Goal: Information Seeking & Learning: Find specific fact

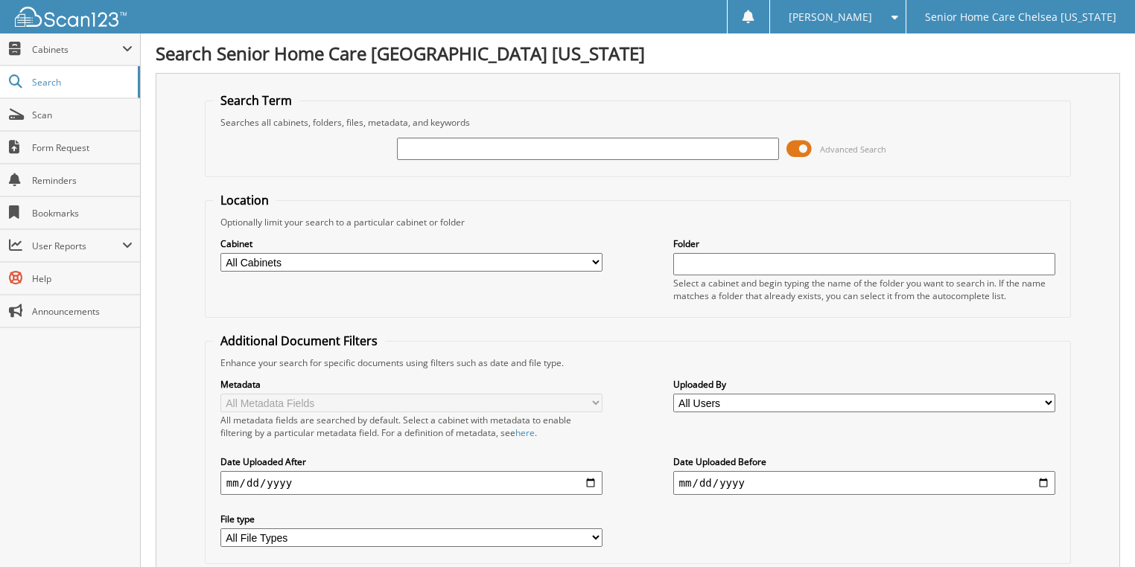
click at [546, 155] on input "text" at bounding box center [588, 149] width 383 height 22
type input "arisleda"
click at [797, 146] on span at bounding box center [798, 149] width 25 height 22
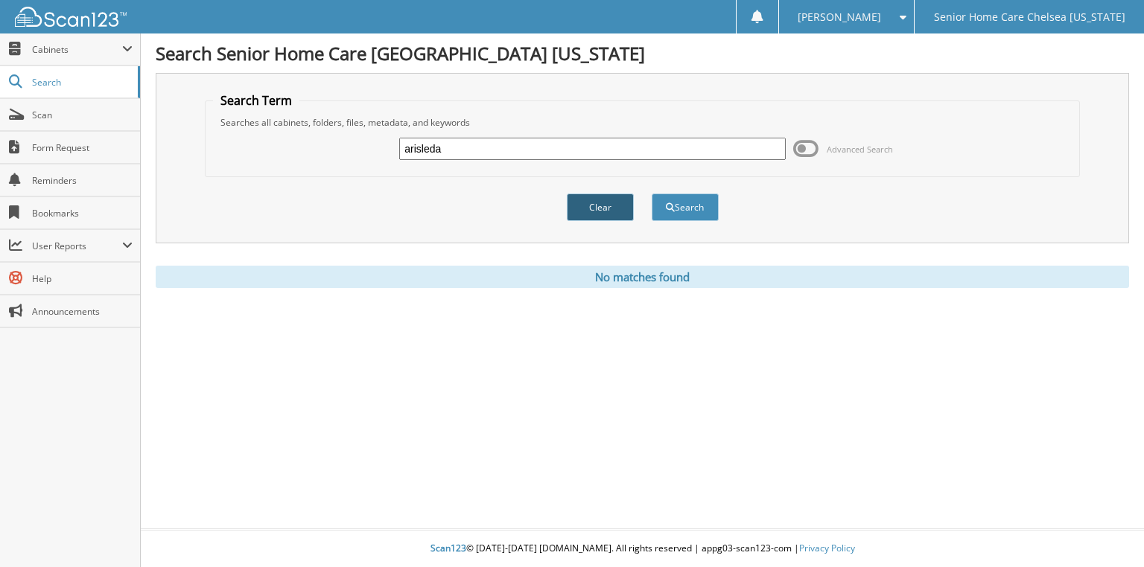
click at [616, 199] on button "Clear" at bounding box center [600, 208] width 67 height 28
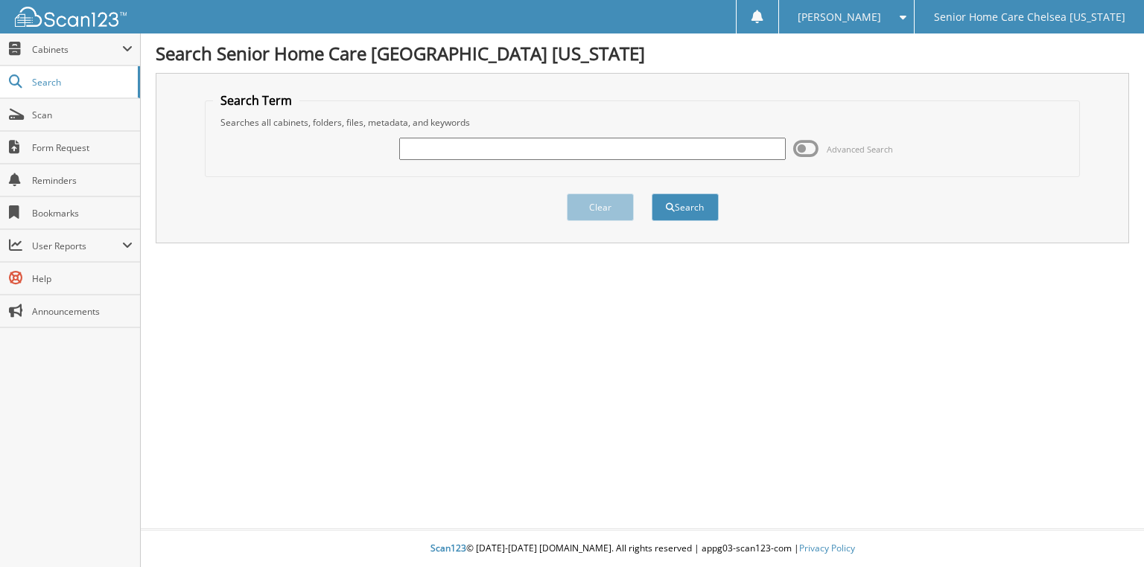
click at [633, 149] on input "text" at bounding box center [592, 149] width 386 height 22
click at [548, 152] on input "Aris" at bounding box center [592, 149] width 386 height 22
type input "A"
type input "Arisleida morales"
click at [651, 194] on button "Search" at bounding box center [684, 208] width 67 height 28
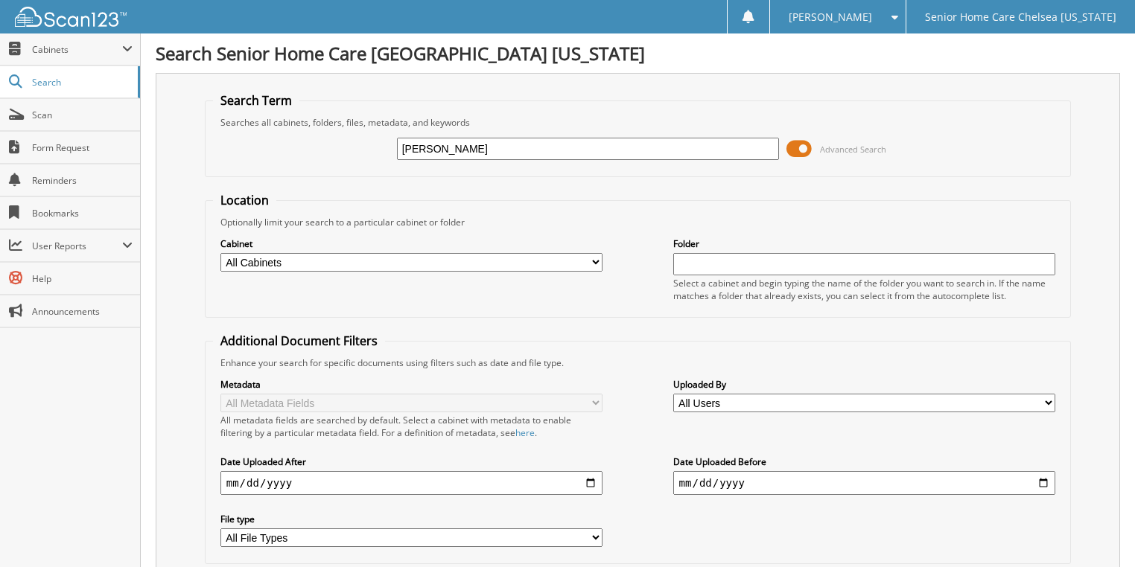
click at [793, 149] on span at bounding box center [798, 149] width 25 height 22
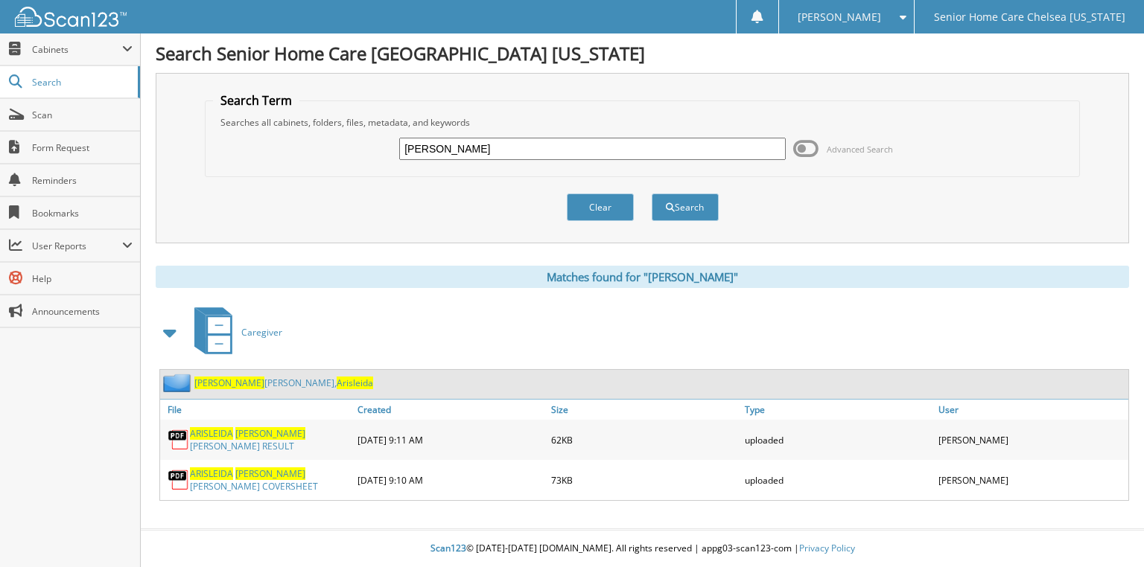
click at [337, 379] on span "Arisleida" at bounding box center [355, 383] width 36 height 13
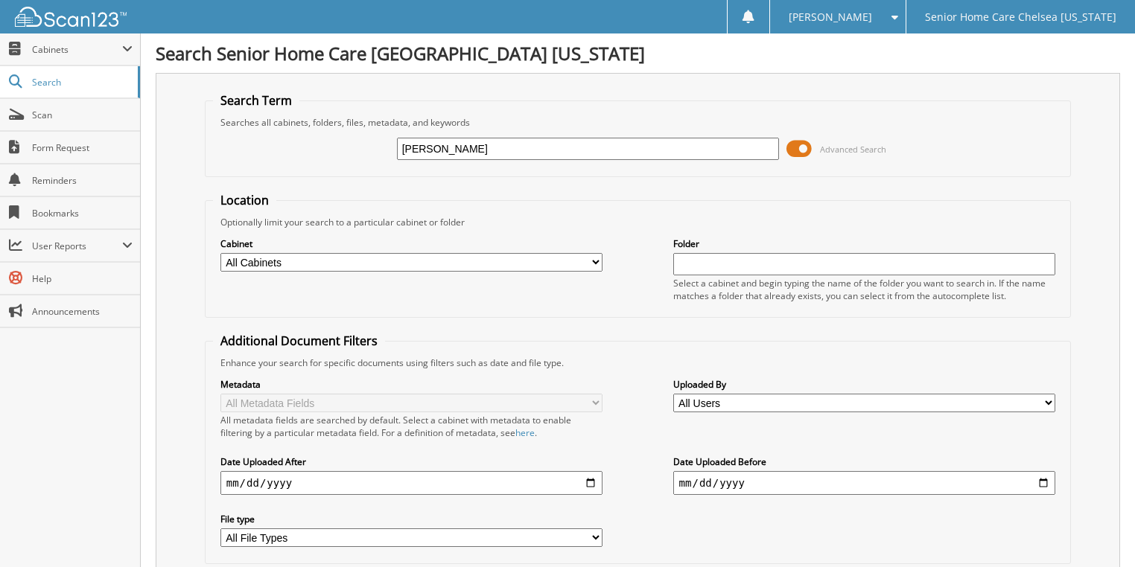
type input "[PERSON_NAME]"
click at [794, 146] on span at bounding box center [798, 149] width 25 height 22
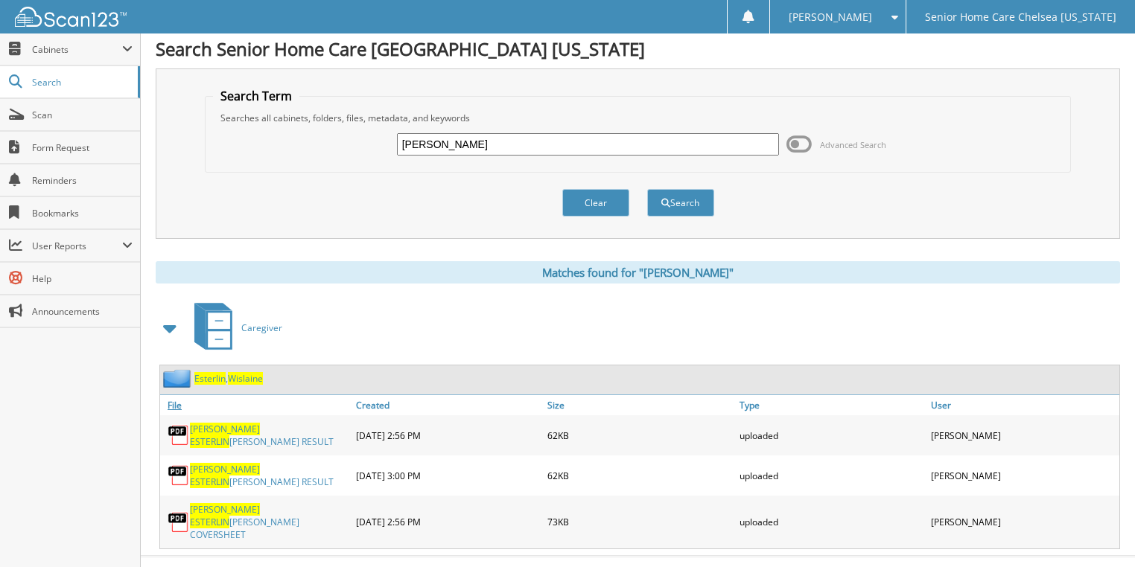
scroll to position [6, 0]
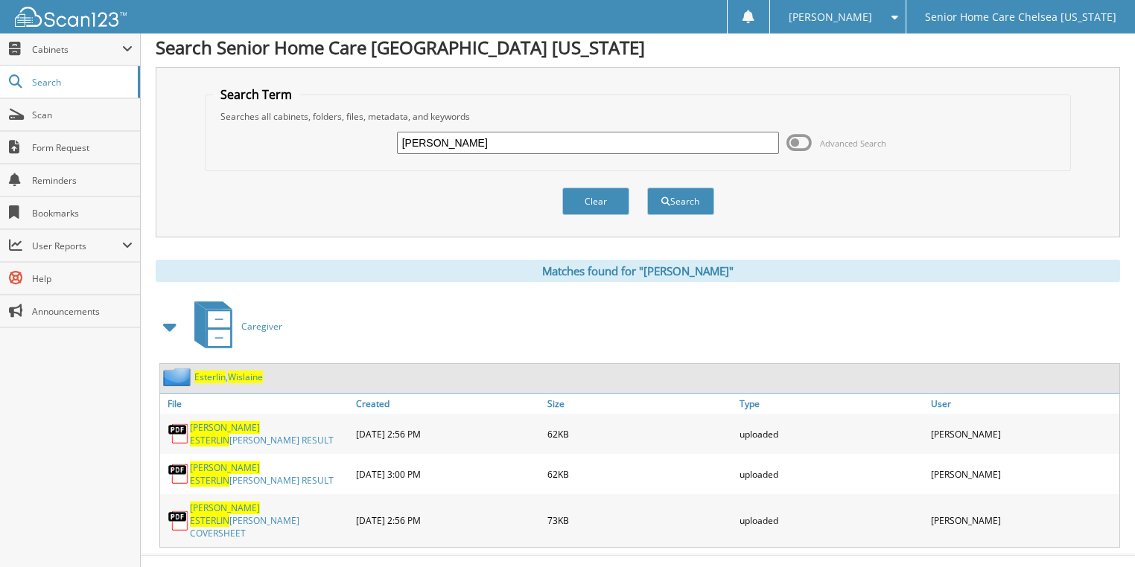
click at [251, 372] on span "Wislaine" at bounding box center [245, 377] width 35 height 13
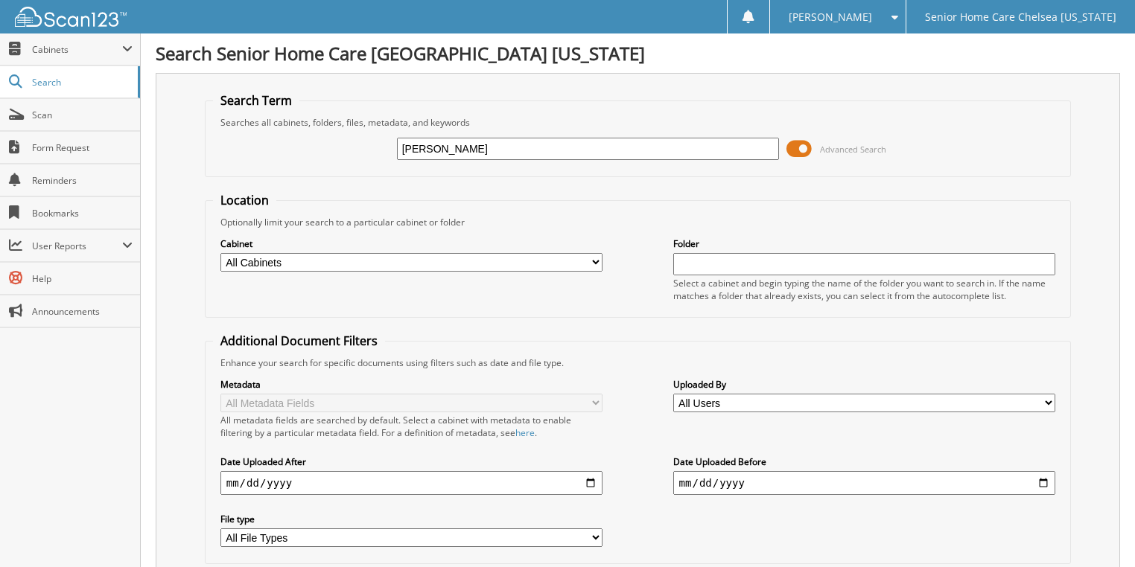
type input "[PERSON_NAME]"
click at [804, 149] on span at bounding box center [798, 149] width 25 height 22
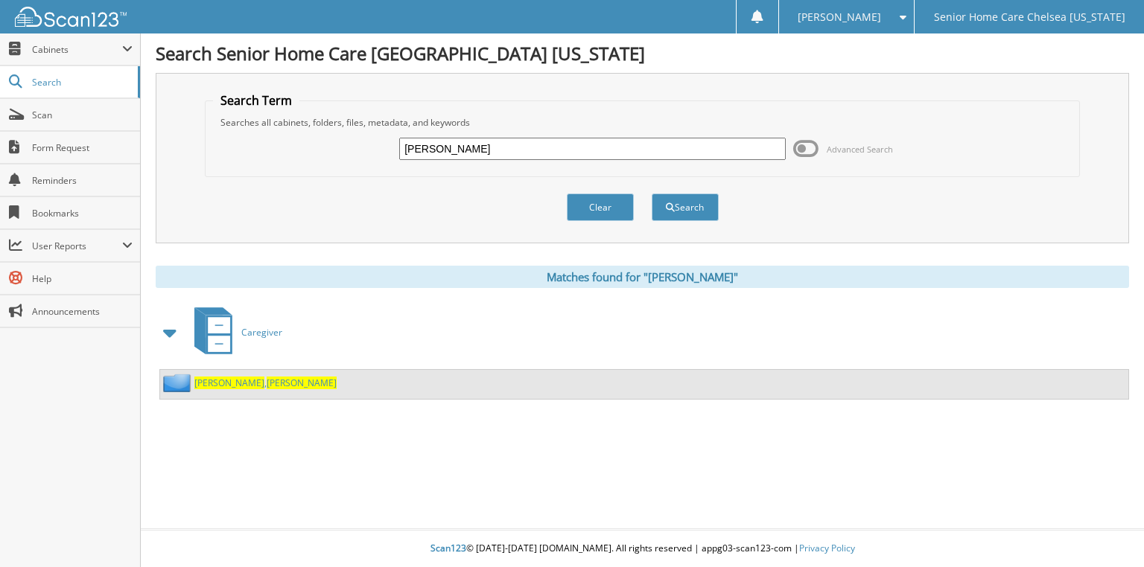
click at [205, 377] on span "[PERSON_NAME]" at bounding box center [229, 383] width 70 height 13
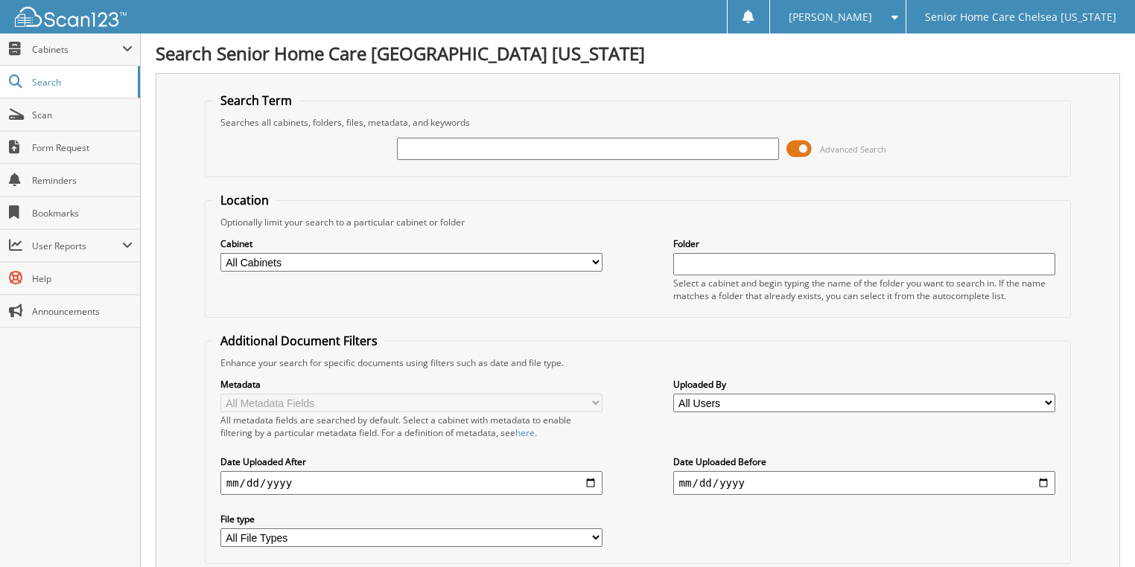
click at [432, 140] on input "text" at bounding box center [588, 149] width 383 height 22
type input "widlene"
click at [785, 137] on div "widlene Advanced Search" at bounding box center [638, 149] width 850 height 40
click at [798, 143] on span at bounding box center [798, 149] width 25 height 22
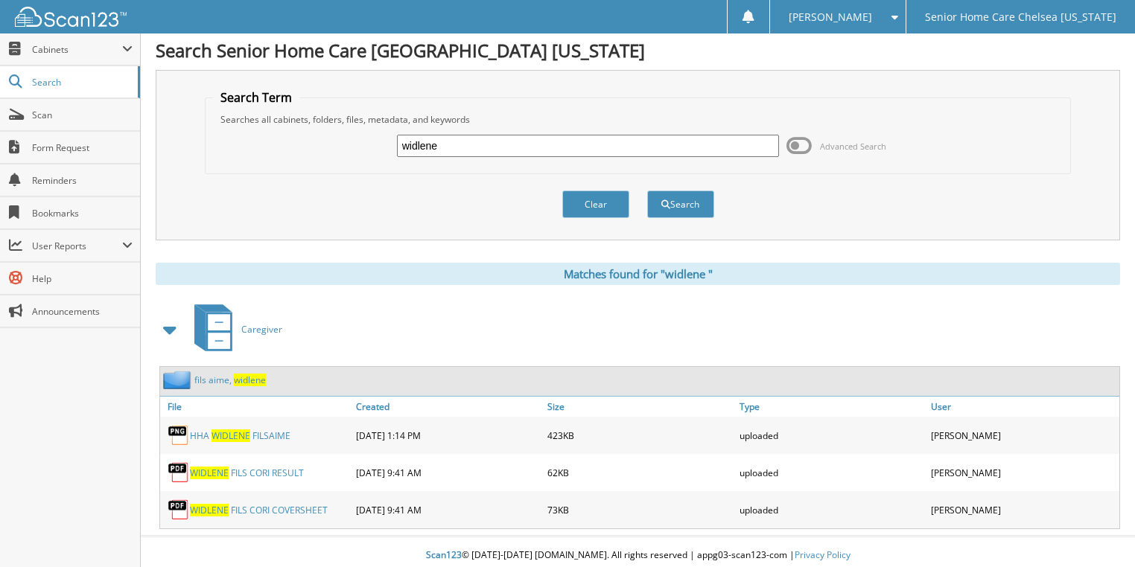
scroll to position [4, 0]
click at [245, 379] on span "w i d l e n e" at bounding box center [250, 379] width 32 height 13
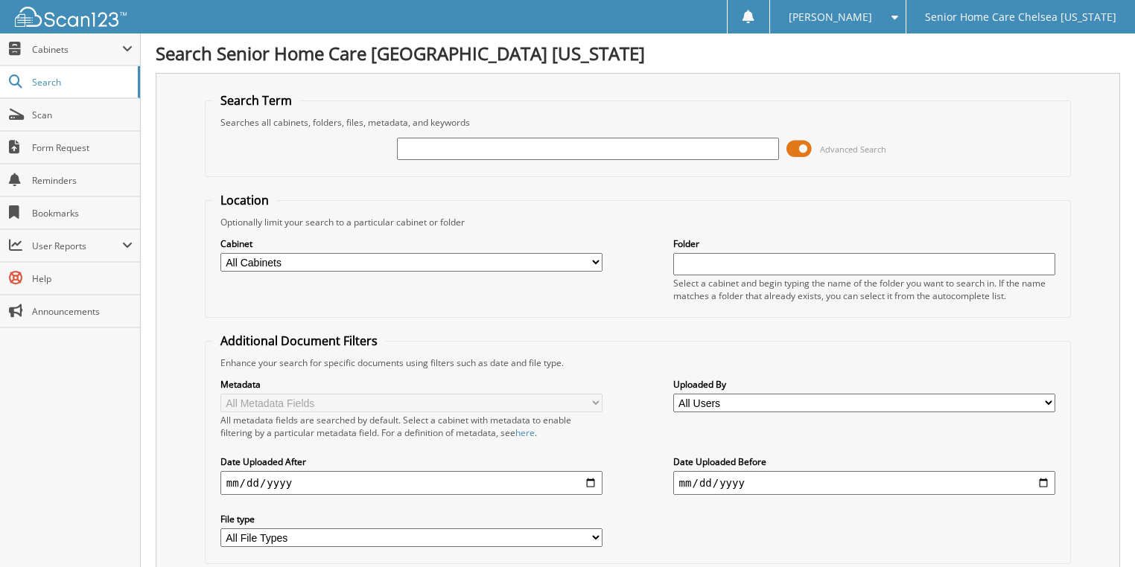
click at [499, 152] on input "text" at bounding box center [588, 149] width 383 height 22
type input "nelly alvarez"
click at [792, 145] on span at bounding box center [798, 149] width 25 height 22
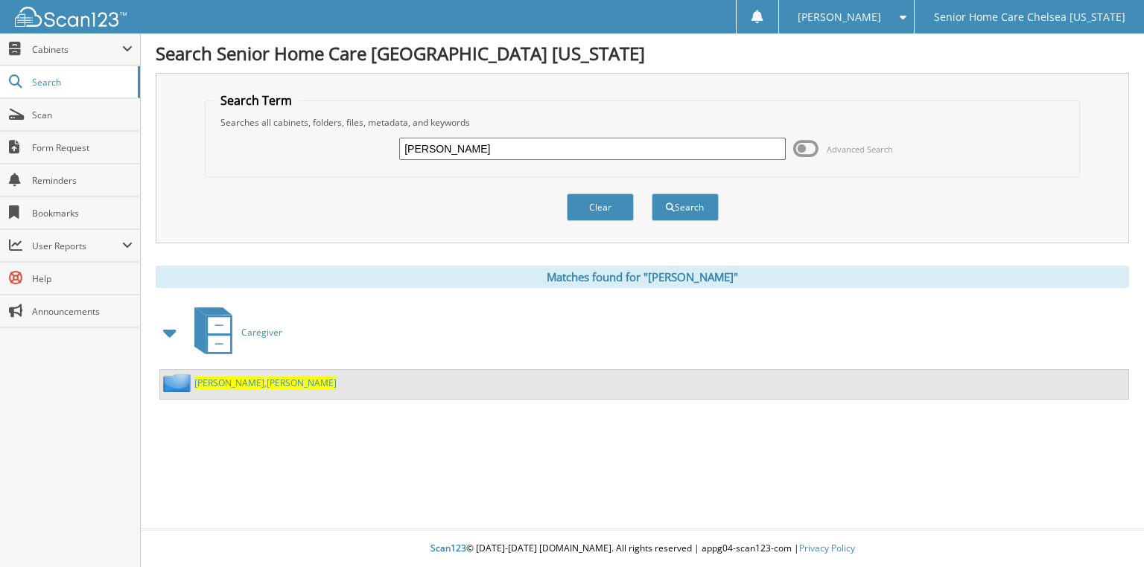
click at [267, 378] on span "[PERSON_NAME]" at bounding box center [302, 383] width 70 height 13
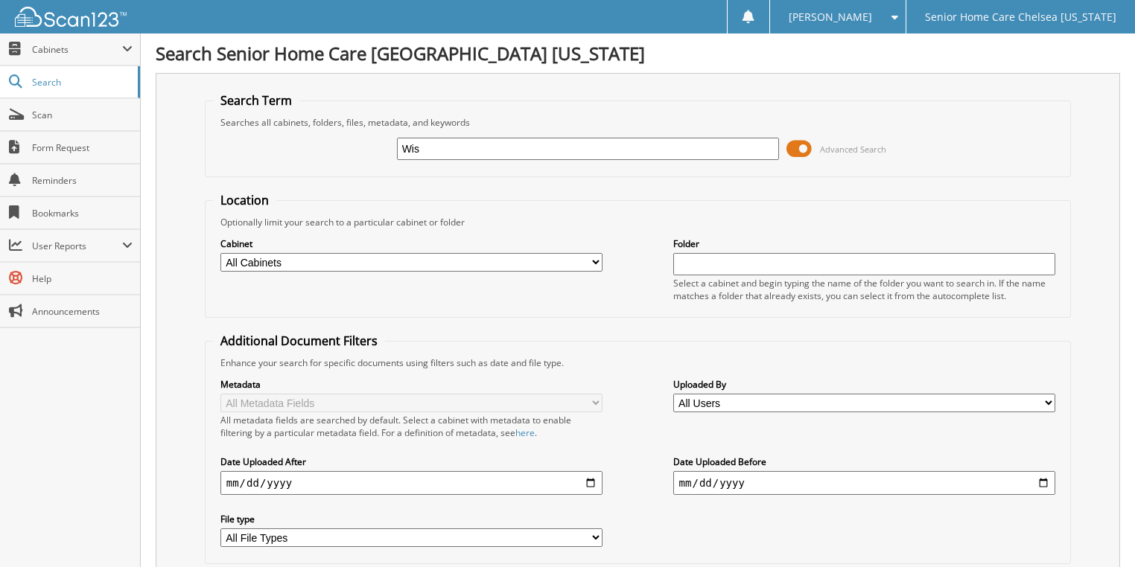
type input "[PERSON_NAME]"
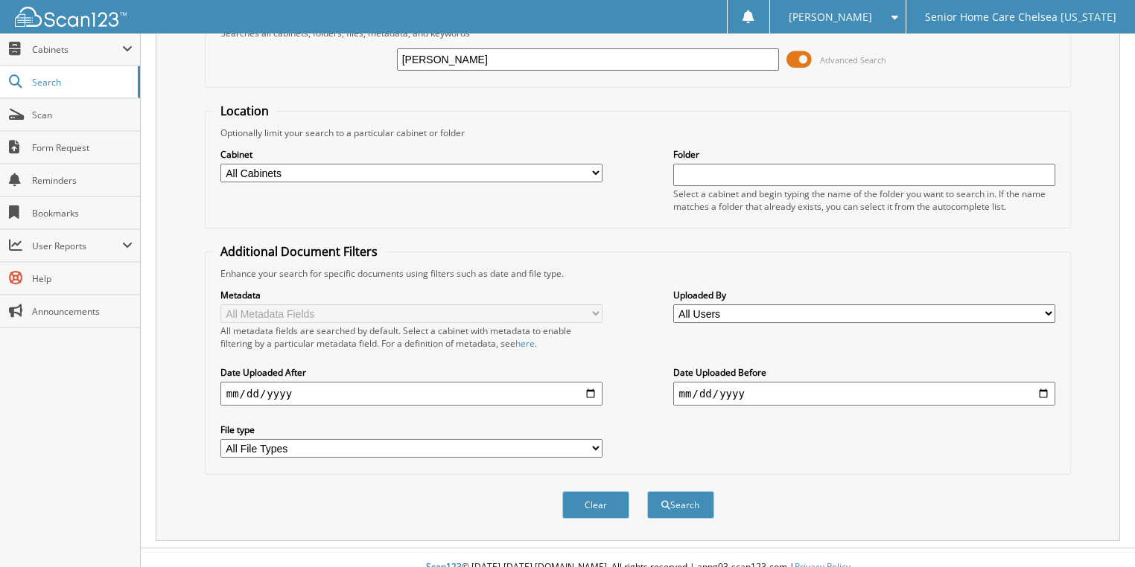
scroll to position [95, 0]
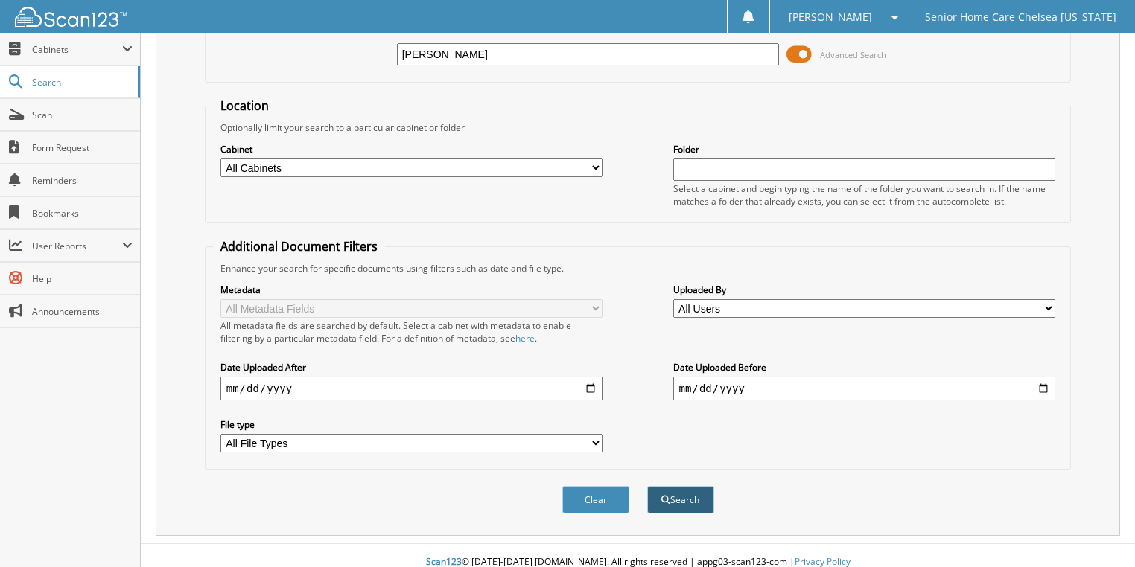
drag, startPoint x: 687, startPoint y: 496, endPoint x: 680, endPoint y: 491, distance: 8.1
click at [680, 491] on button "Search" at bounding box center [680, 500] width 67 height 28
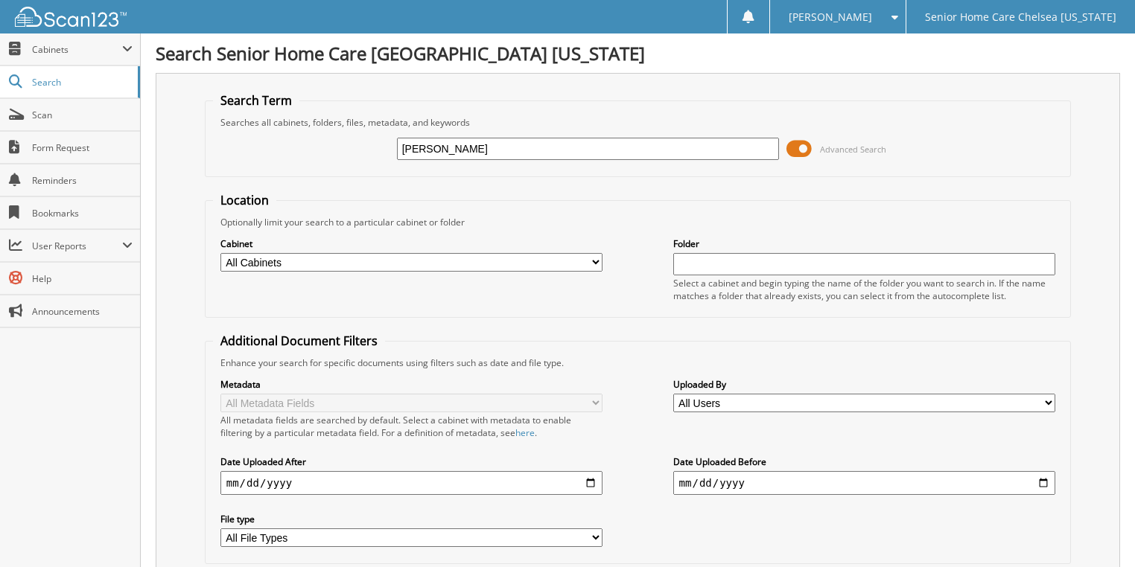
click at [793, 148] on span at bounding box center [798, 149] width 25 height 22
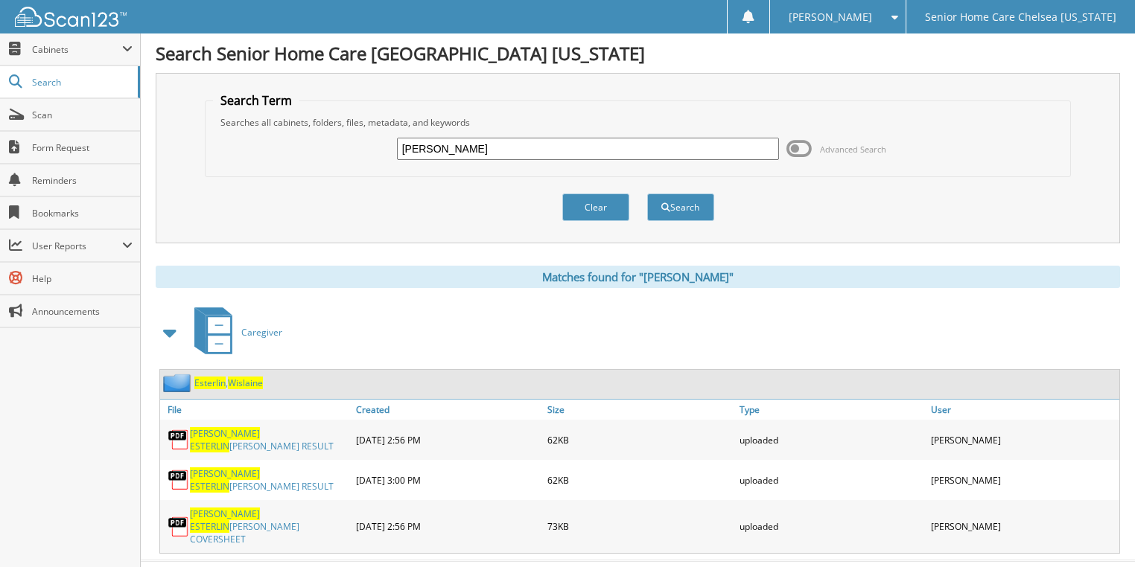
scroll to position [6, 0]
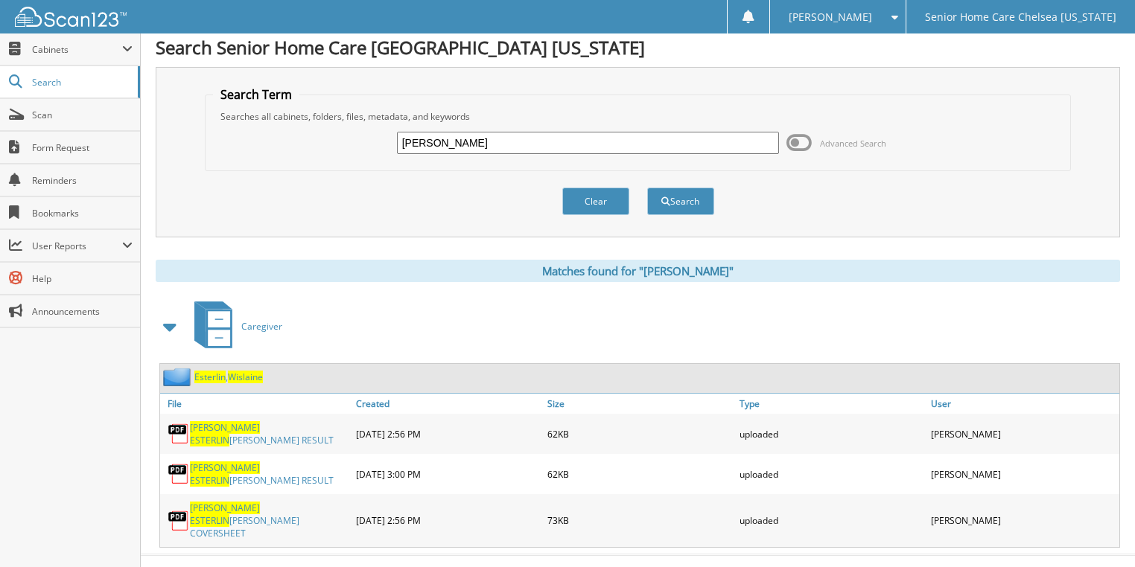
click at [244, 371] on span "Wislaine" at bounding box center [245, 377] width 35 height 13
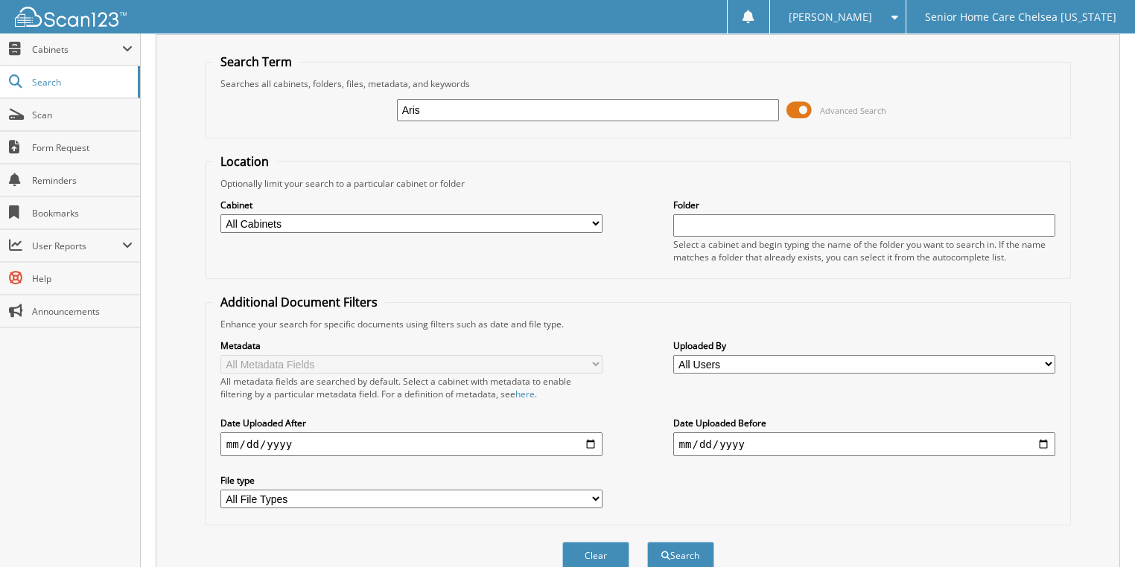
scroll to position [60, 0]
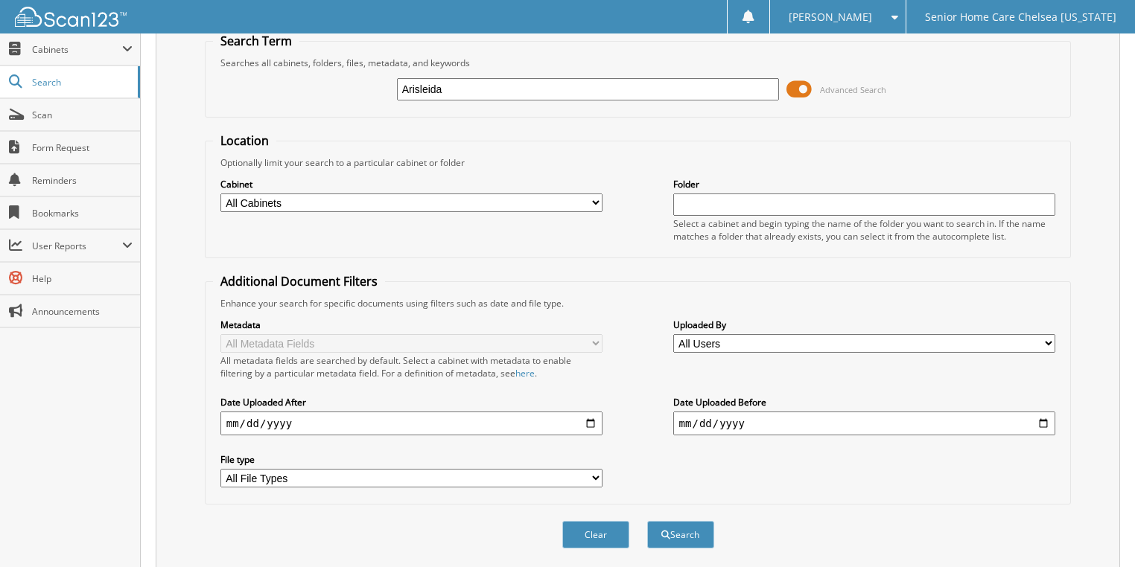
type input "Arisleida"
click at [647, 521] on button "Search" at bounding box center [680, 535] width 67 height 28
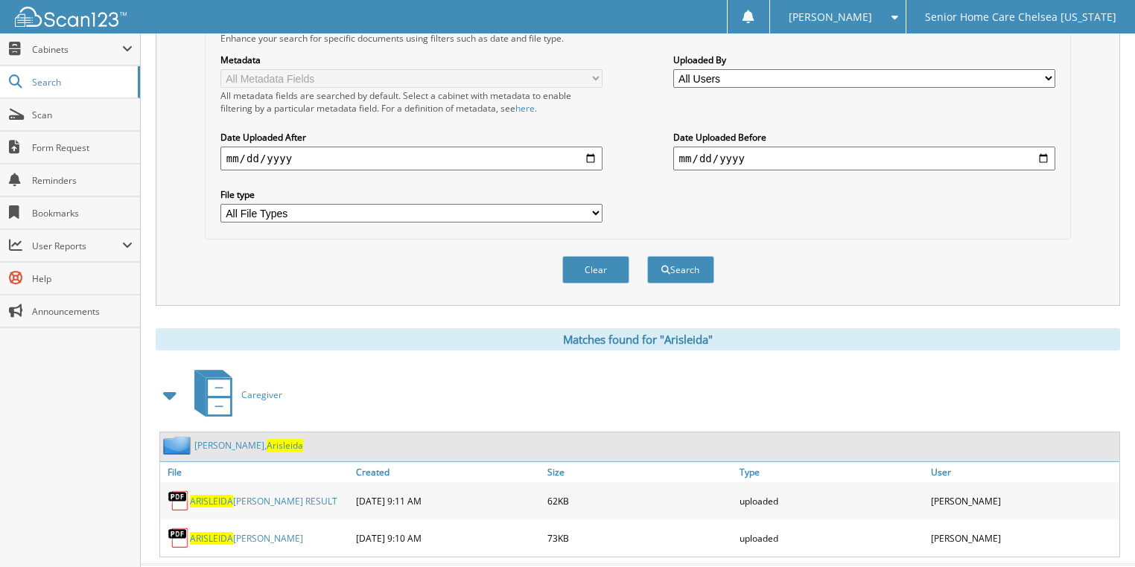
scroll to position [345, 0]
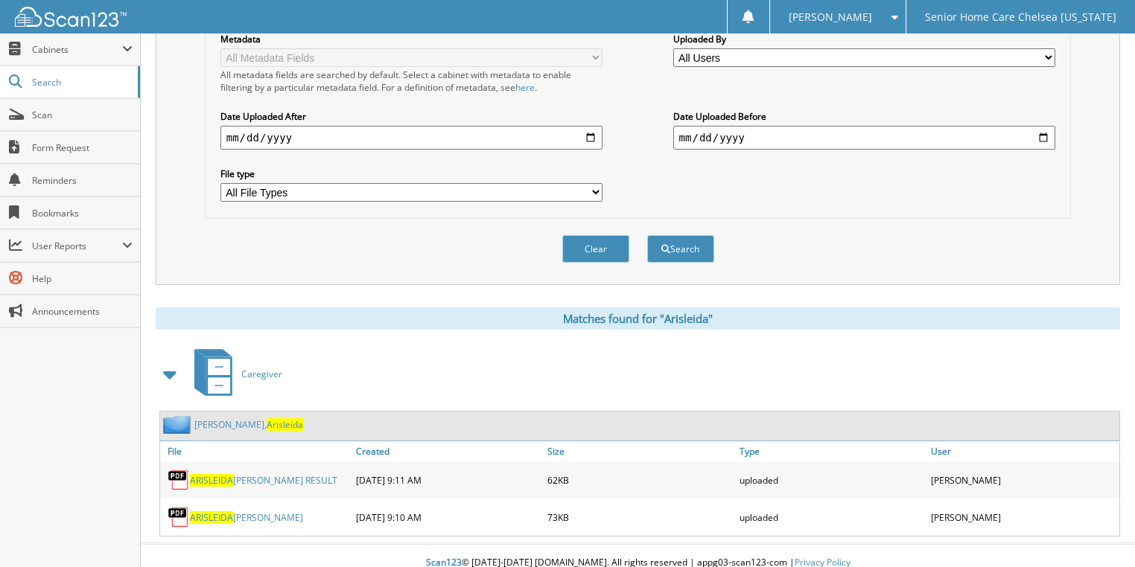
click at [238, 418] on link "[PERSON_NAME] [PERSON_NAME]" at bounding box center [248, 424] width 109 height 13
